Goal: Transaction & Acquisition: Subscribe to service/newsletter

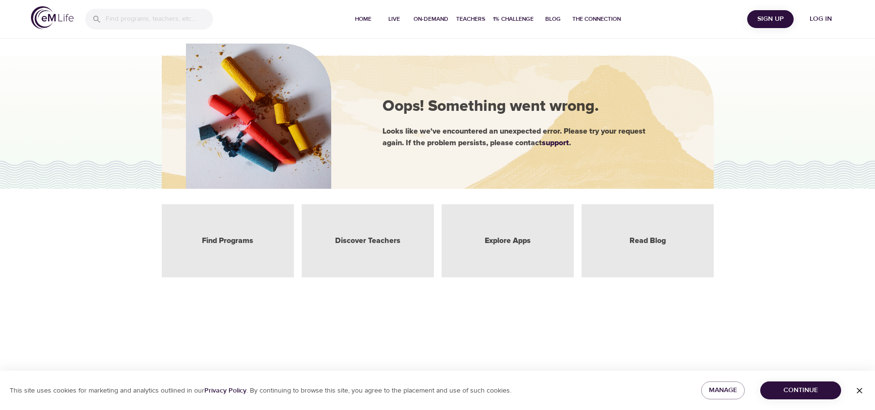
click at [821, 13] on span "Log in" at bounding box center [821, 19] width 39 height 12
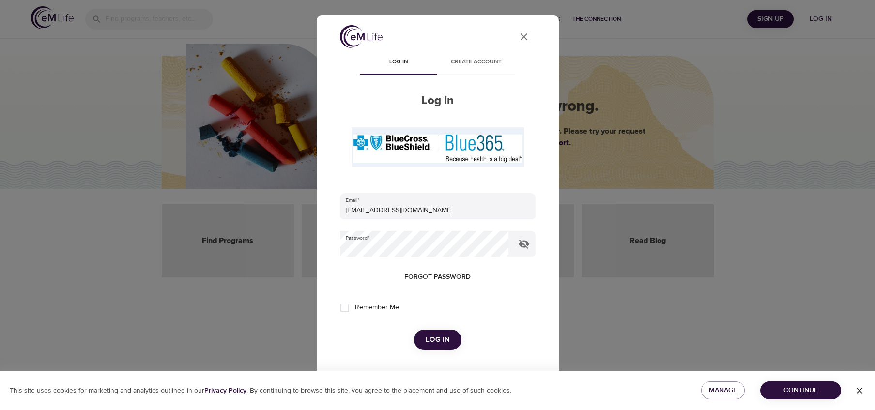
click at [442, 341] on span "Log in" at bounding box center [438, 340] width 24 height 13
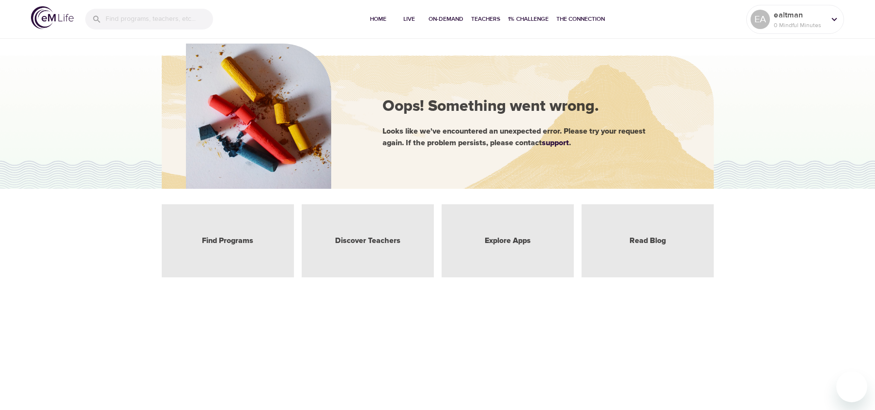
click at [223, 255] on div "Find Programs" at bounding box center [228, 240] width 132 height 73
click at [223, 245] on link "Find Programs" at bounding box center [227, 240] width 51 height 11
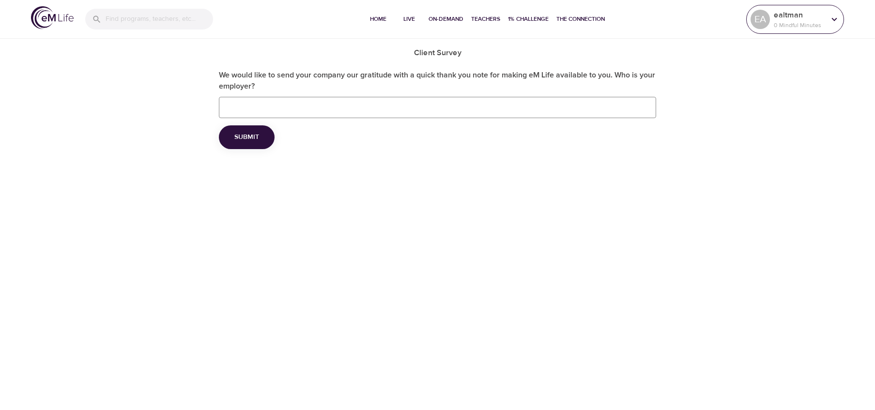
click at [818, 5] on div "EA ealtman 0 Mindful Minutes" at bounding box center [795, 19] width 98 height 29
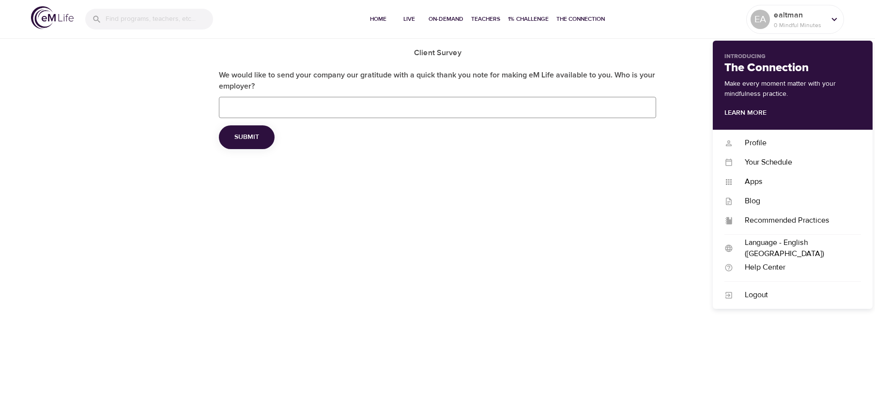
click at [381, 115] on input "We would like to send your company our gratitude with a quick thank you note fo…" at bounding box center [438, 107] width 438 height 21
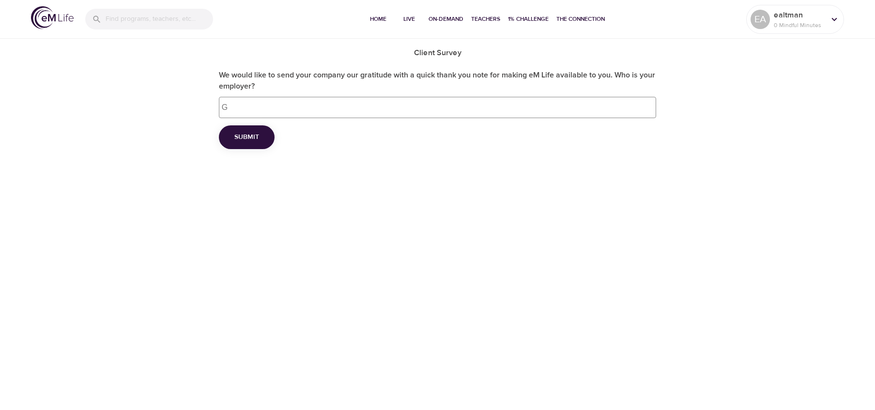
type input "G"
click at [250, 129] on button "Submit" at bounding box center [247, 137] width 56 height 24
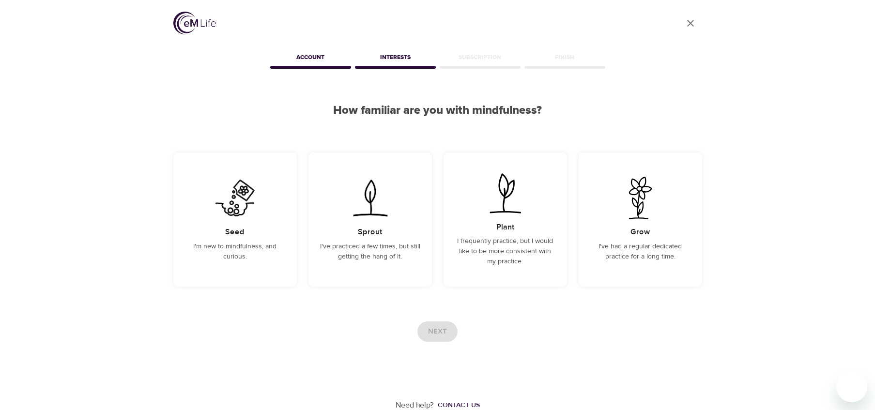
click at [312, 67] on div "Account" at bounding box center [310, 58] width 85 height 19
click at [222, 213] on img at bounding box center [235, 198] width 49 height 43
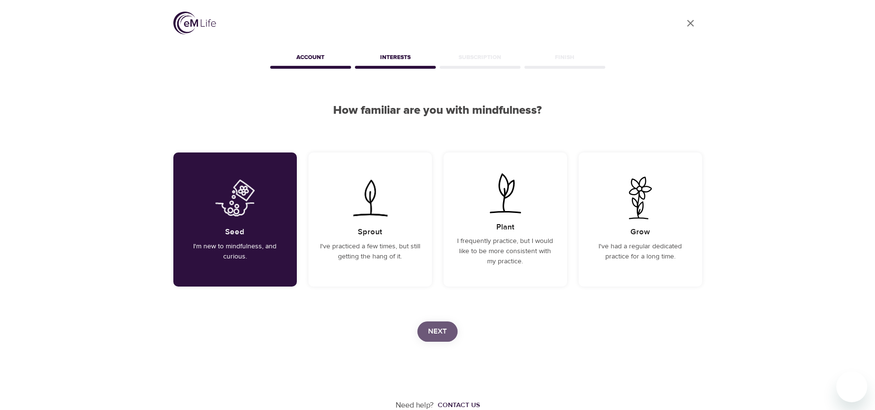
click at [432, 328] on span "Next" at bounding box center [437, 331] width 19 height 13
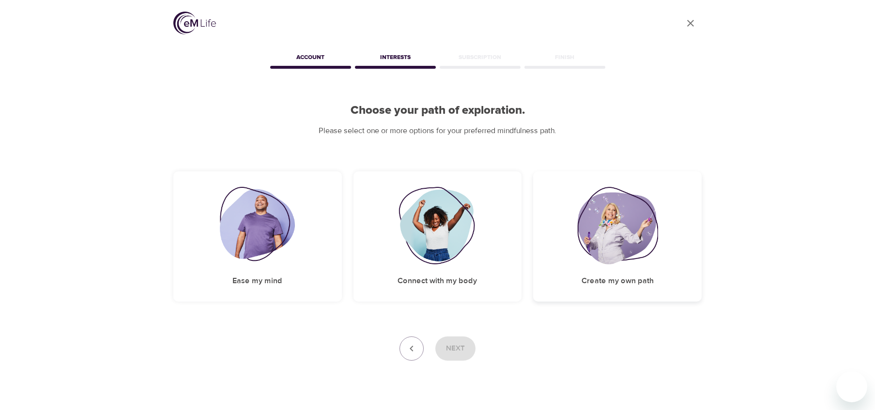
click at [633, 227] on img at bounding box center [617, 225] width 80 height 77
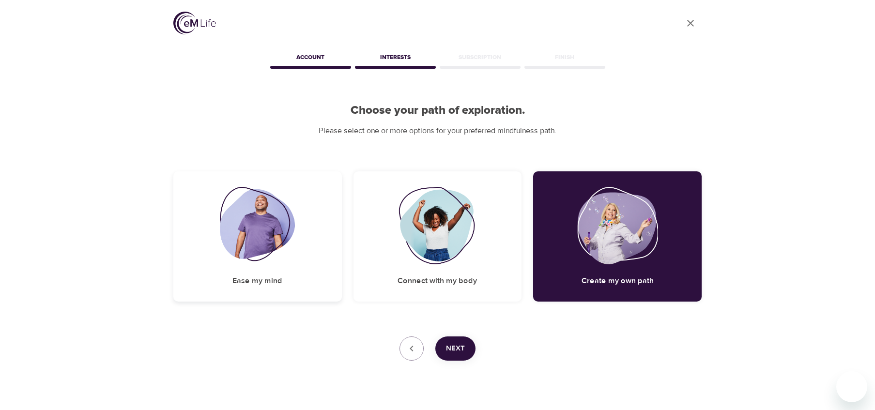
click at [270, 261] on img at bounding box center [257, 225] width 75 height 77
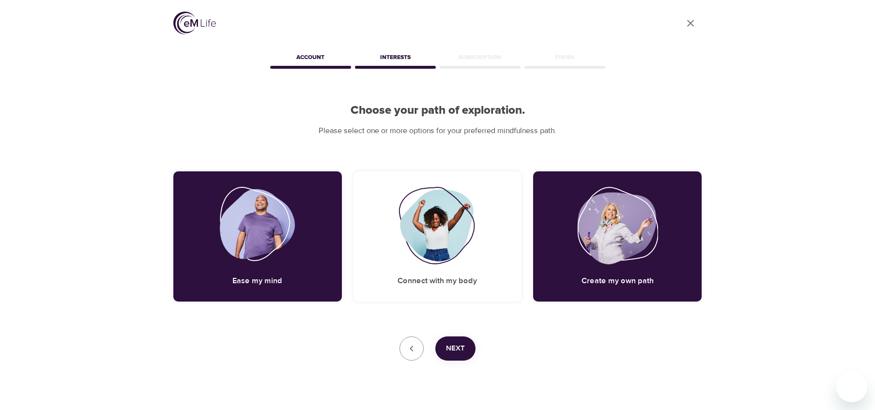
click at [457, 348] on span "Next" at bounding box center [455, 348] width 19 height 13
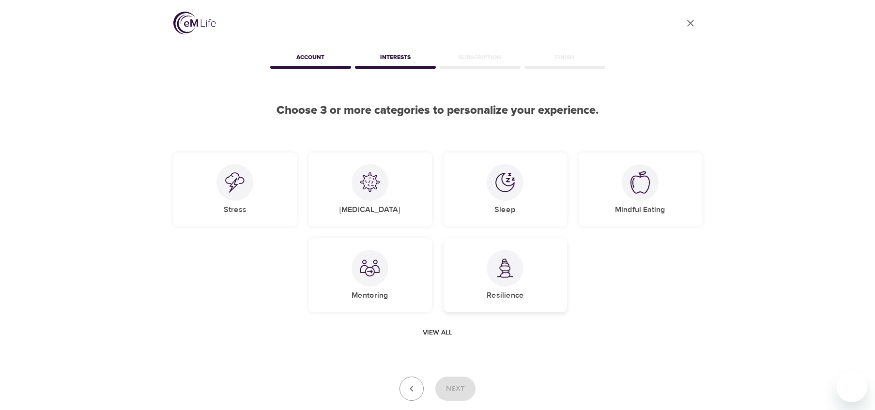
click at [513, 274] on img at bounding box center [504, 269] width 19 height 20
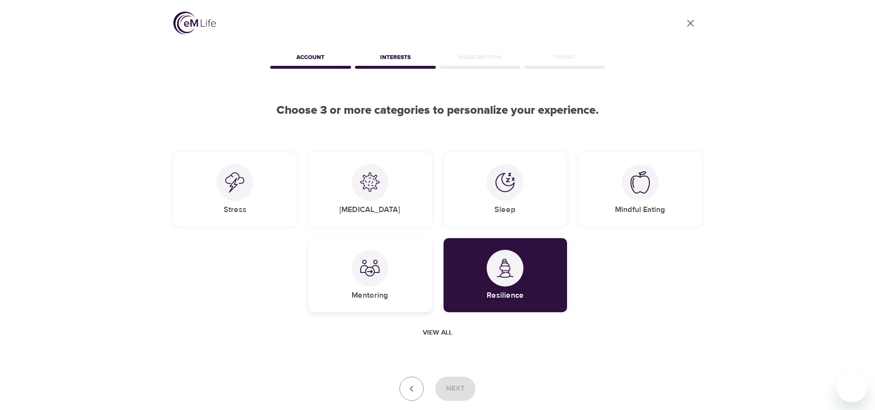
click at [363, 268] on img at bounding box center [369, 268] width 19 height 19
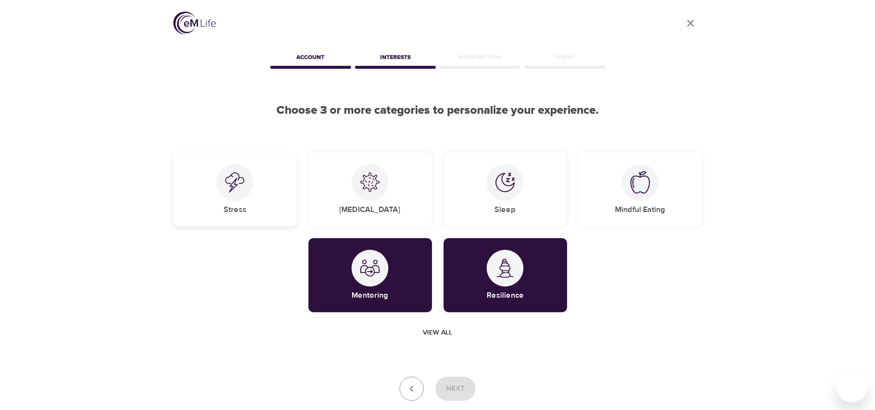
click at [230, 181] on img at bounding box center [234, 182] width 19 height 20
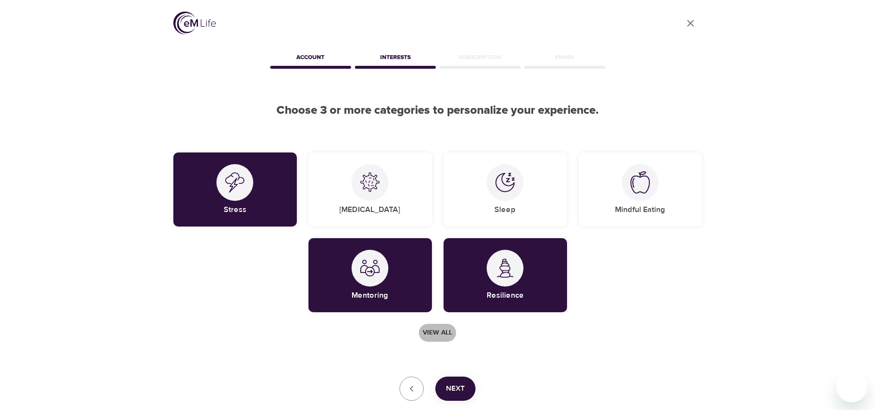
click at [435, 330] on span "View all" at bounding box center [438, 333] width 30 height 12
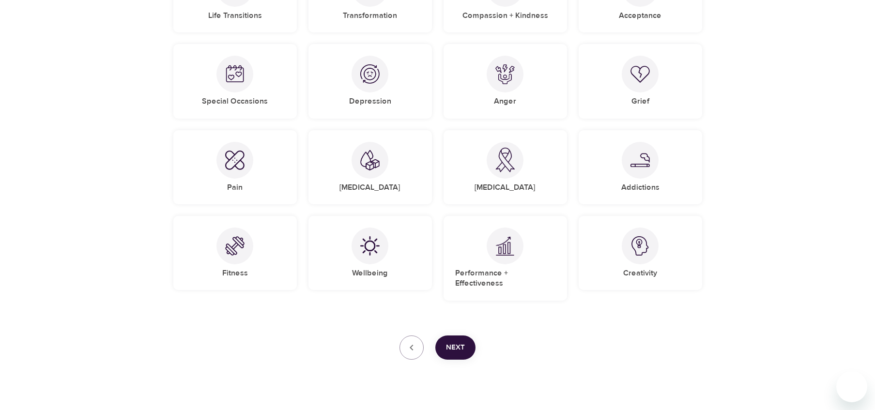
scroll to position [537, 0]
click at [641, 257] on div at bounding box center [640, 247] width 37 height 37
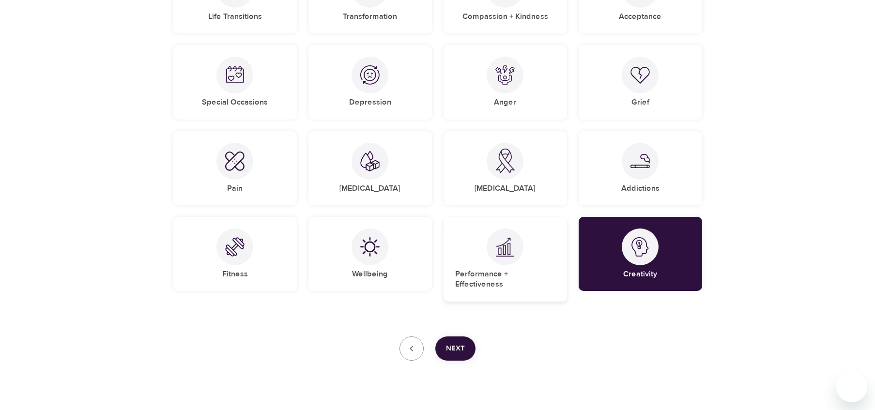
click at [497, 238] on img at bounding box center [504, 247] width 19 height 20
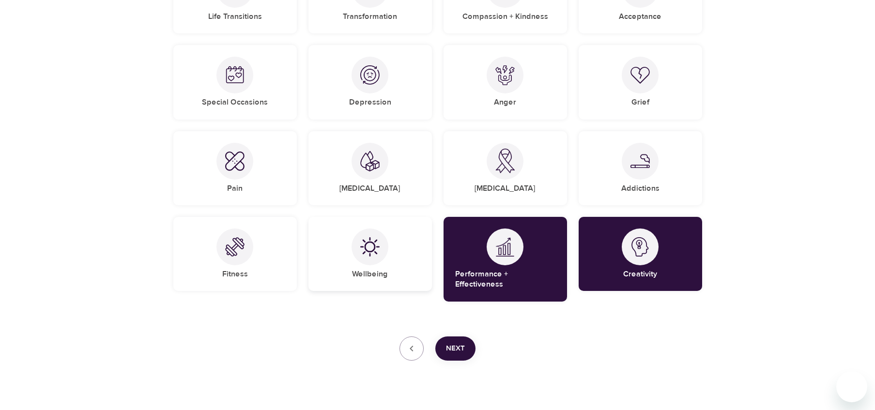
click at [359, 248] on div at bounding box center [370, 247] width 37 height 37
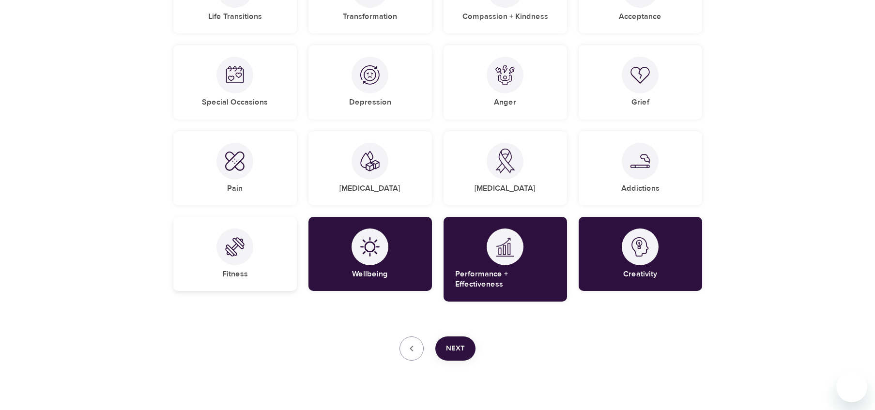
click at [228, 239] on img at bounding box center [234, 246] width 19 height 19
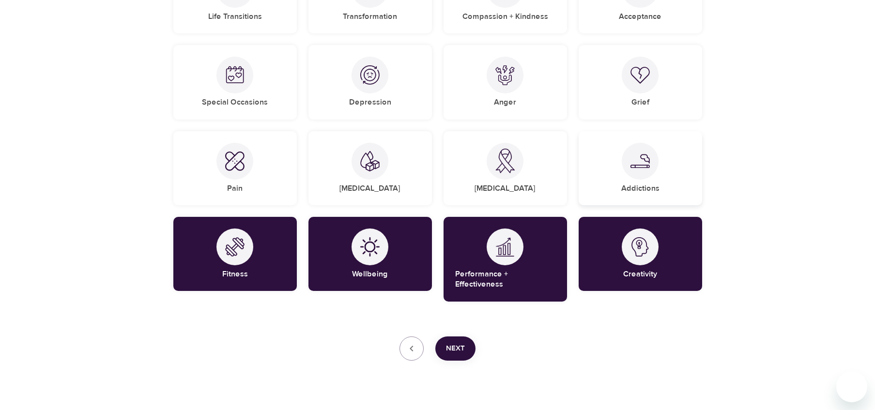
click at [650, 153] on div at bounding box center [640, 161] width 37 height 37
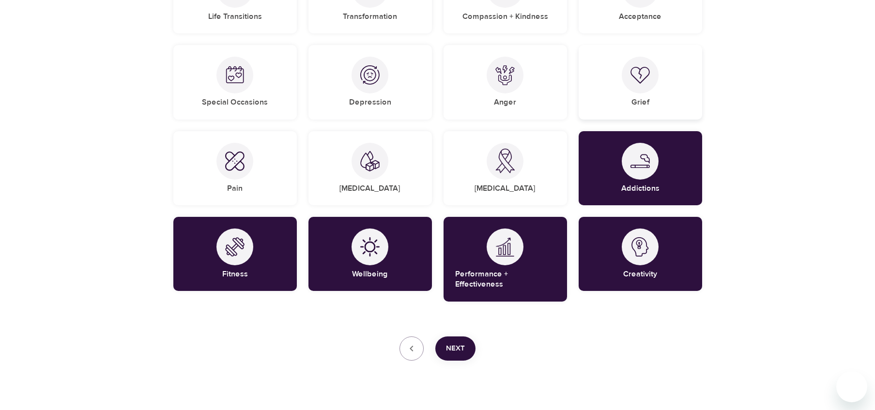
click at [638, 69] on img at bounding box center [640, 74] width 19 height 17
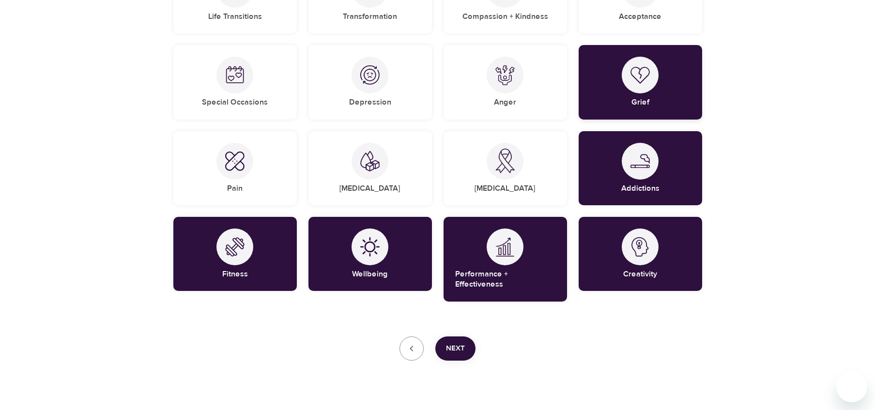
click at [638, 69] on img at bounding box center [640, 74] width 19 height 17
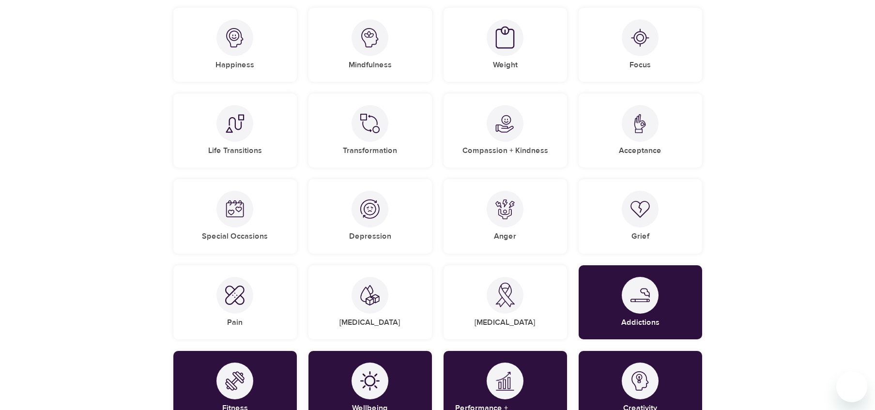
scroll to position [391, 0]
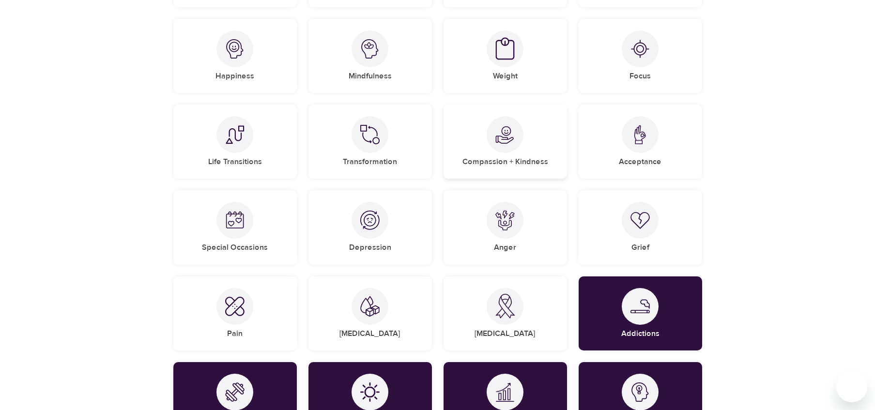
click at [528, 138] on div "Compassion + Kindness" at bounding box center [506, 142] width 124 height 74
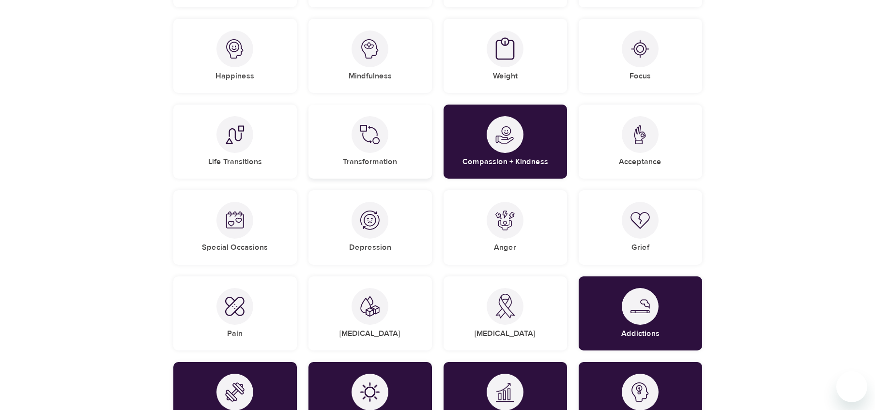
click at [374, 132] on img at bounding box center [369, 134] width 19 height 19
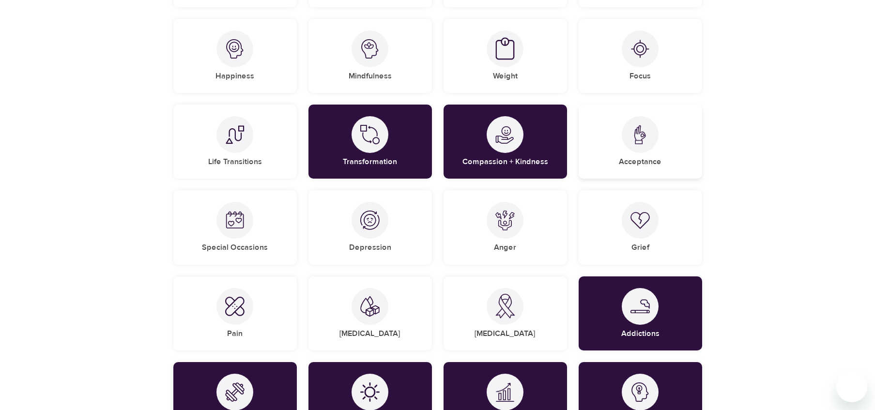
click at [626, 156] on div "Acceptance" at bounding box center [641, 142] width 124 height 74
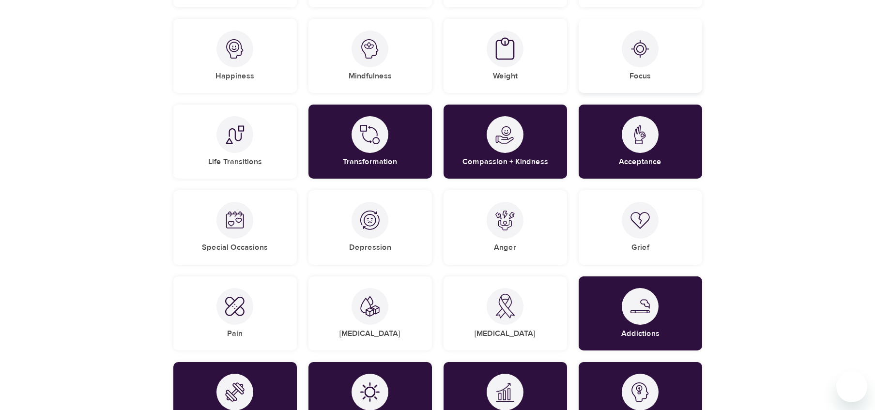
click at [634, 38] on div at bounding box center [640, 49] width 37 height 37
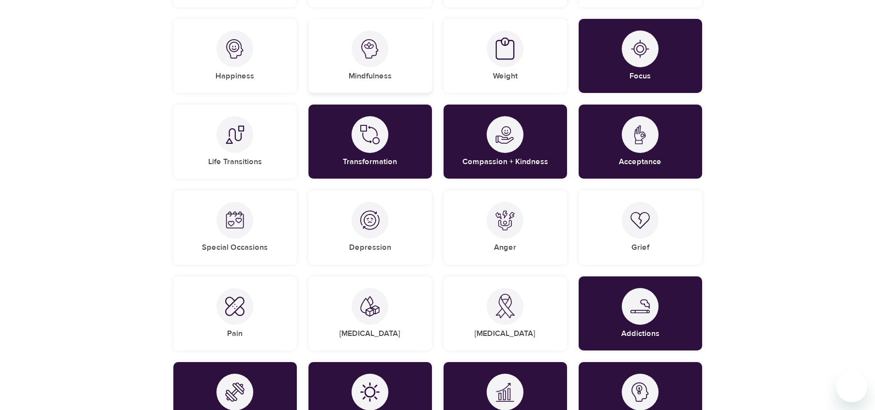
click at [373, 43] on img at bounding box center [369, 48] width 19 height 19
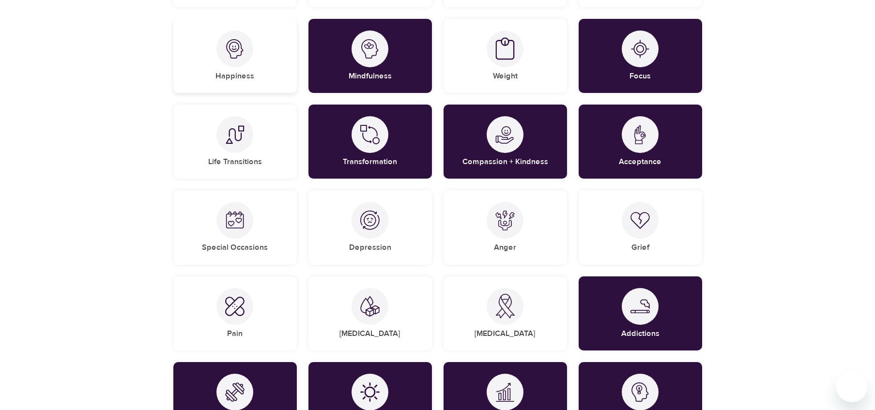
click at [202, 56] on div "Happiness" at bounding box center [235, 56] width 124 height 74
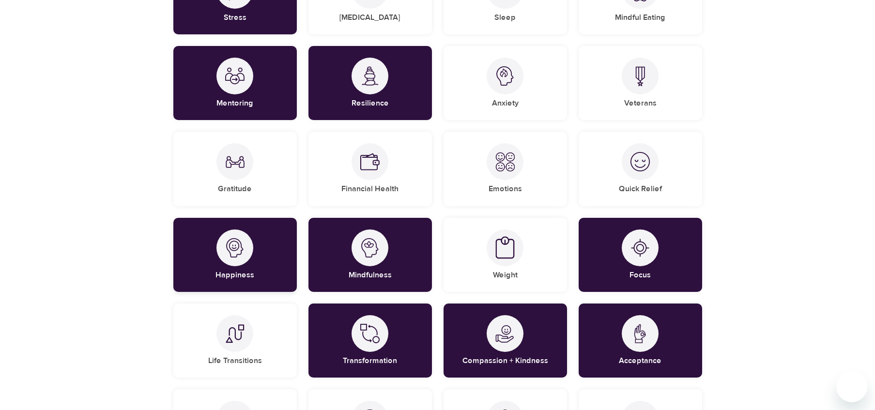
scroll to position [187, 0]
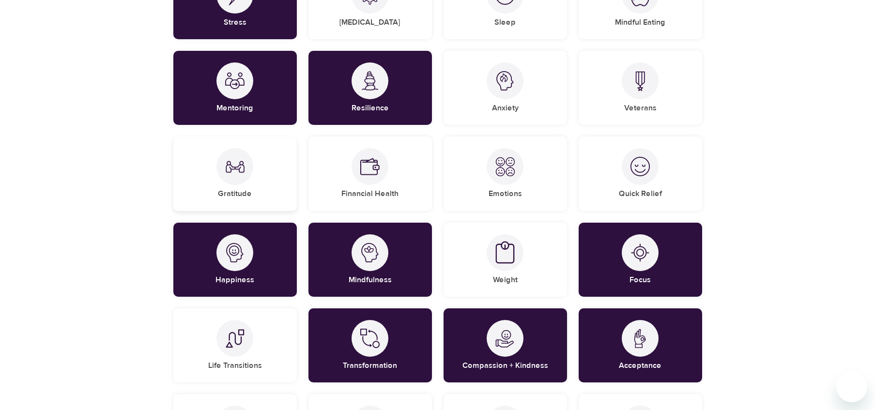
click at [251, 167] on div at bounding box center [235, 166] width 37 height 37
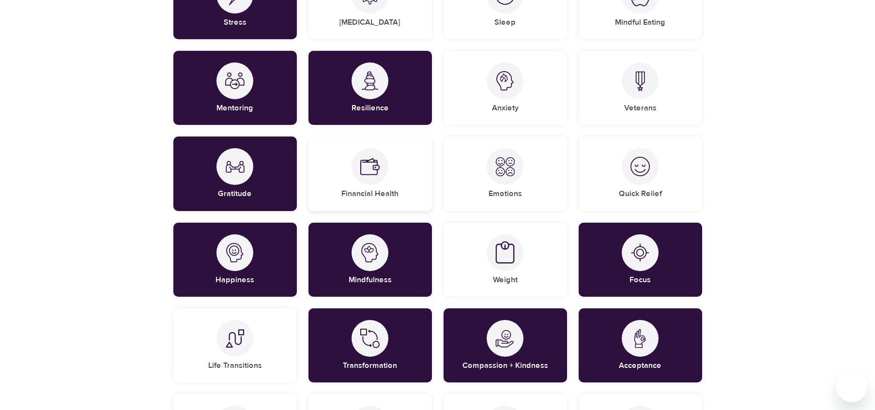
click at [384, 175] on div at bounding box center [370, 166] width 37 height 37
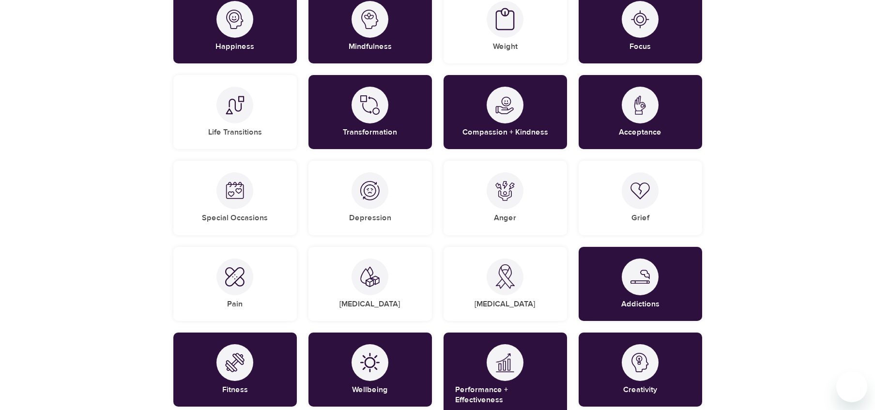
scroll to position [546, 0]
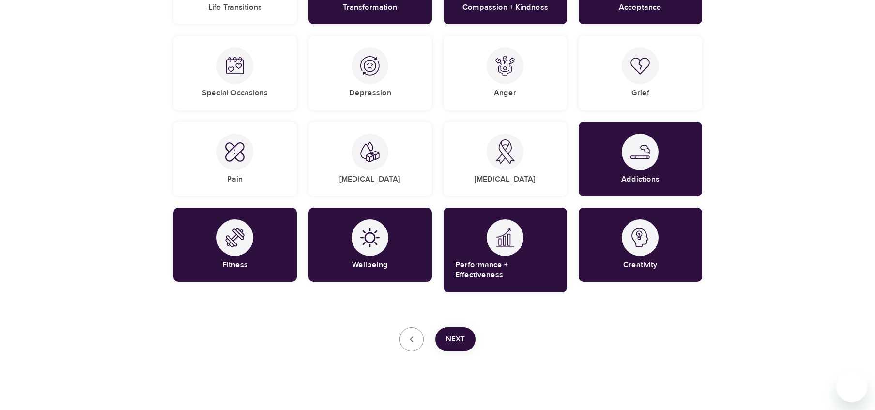
click at [463, 327] on button "Next" at bounding box center [455, 339] width 40 height 24
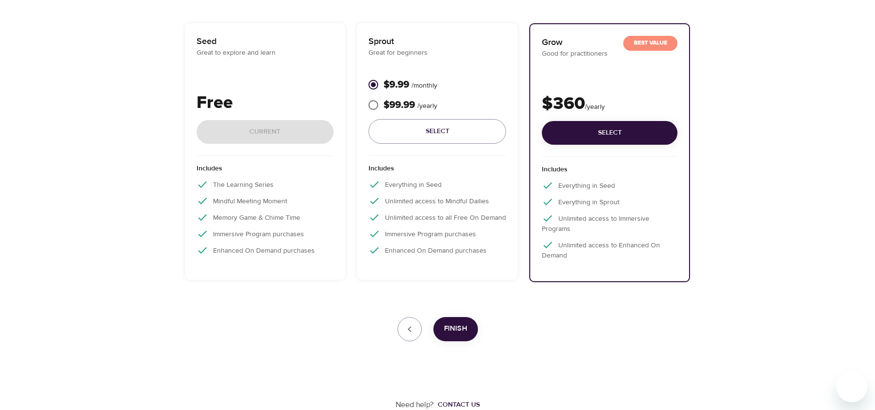
scroll to position [148, 0]
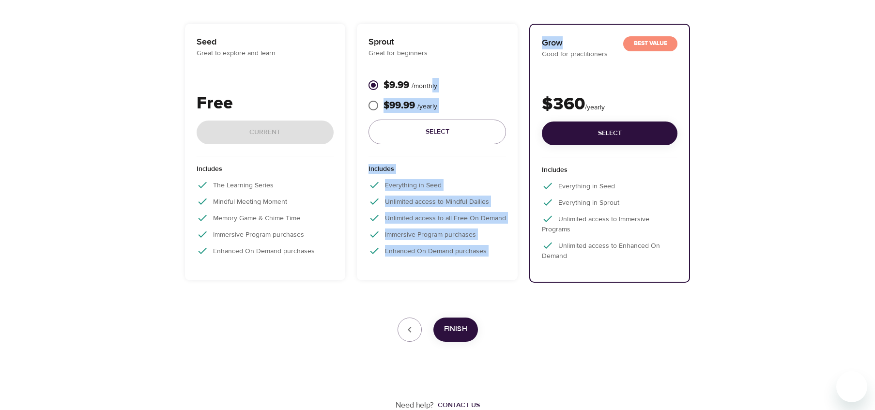
drag, startPoint x: 610, startPoint y: 12, endPoint x: 435, endPoint y: 84, distance: 189.3
click at [435, 84] on div "User Profile Account Interests Subscription Finish Choose your plan Simple and …" at bounding box center [438, 131] width 552 height 558
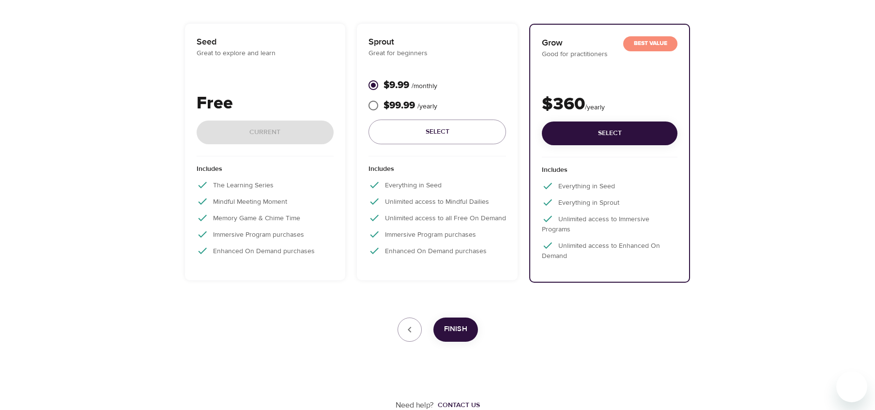
click at [452, 5] on div "User Profile Account Interests Subscription Finish Choose your plan Simple and …" at bounding box center [438, 131] width 552 height 558
click at [439, 136] on span "Select" at bounding box center [437, 132] width 122 height 12
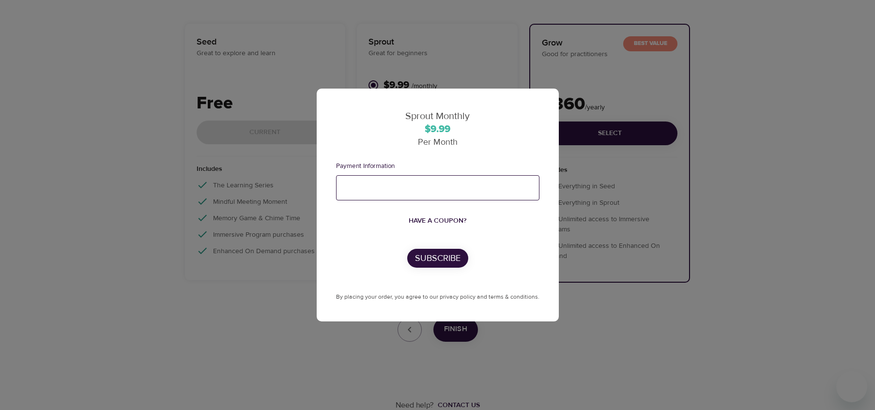
click at [450, 220] on span "Have a coupon?" at bounding box center [438, 221] width 58 height 12
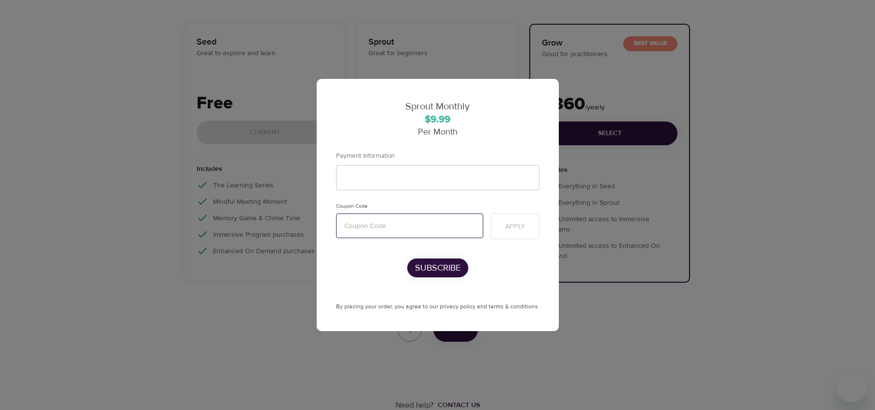
click at [409, 226] on input "text" at bounding box center [409, 226] width 147 height 25
paste input "mentalhealth"
type input "mentalhealth"
click at [505, 229] on span "Apply" at bounding box center [515, 227] width 20 height 12
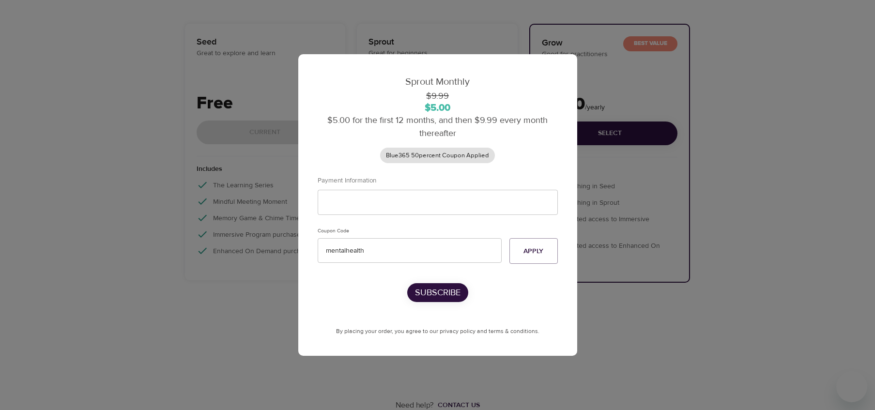
click at [721, 138] on div "Sprout Monthly $9.99 $5.00 $5.00 for the first 12 months, and then $9.99 every …" at bounding box center [437, 205] width 875 height 410
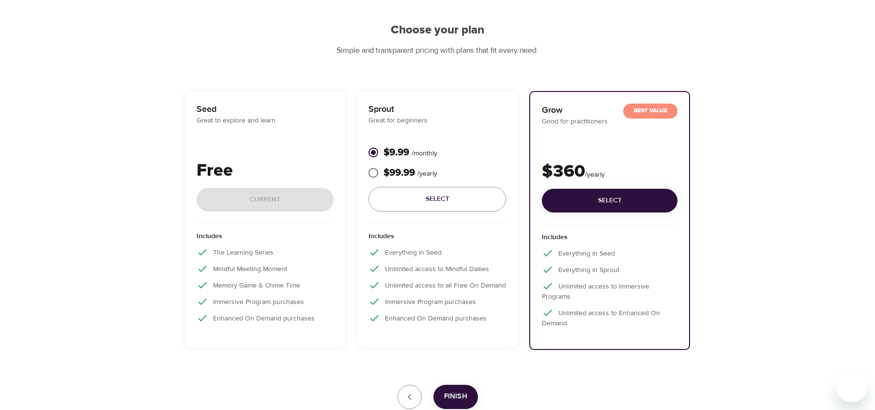
scroll to position [0, 0]
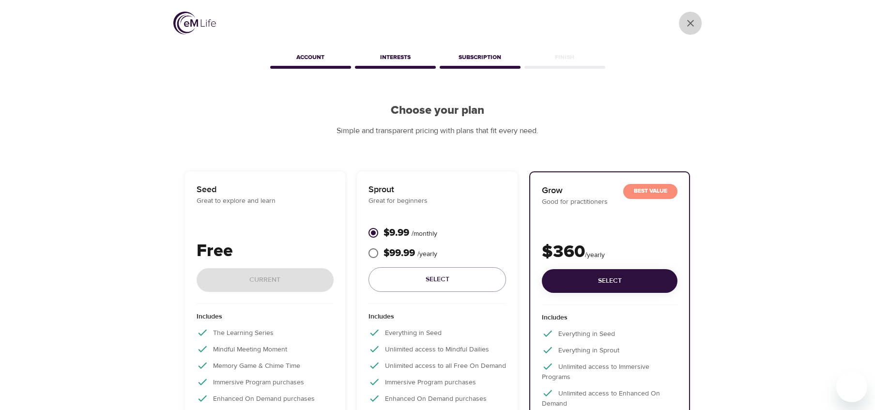
click at [691, 19] on icon "User Profile" at bounding box center [691, 23] width 12 height 12
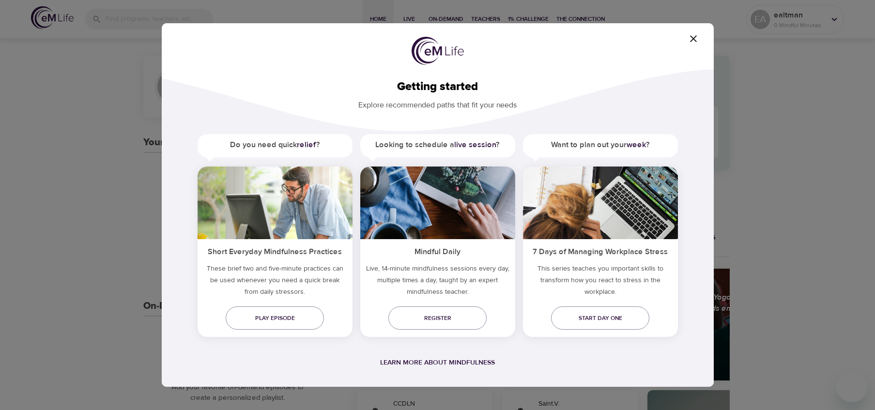
click at [694, 44] on icon "button" at bounding box center [694, 39] width 12 height 12
